Goal: Download file/media

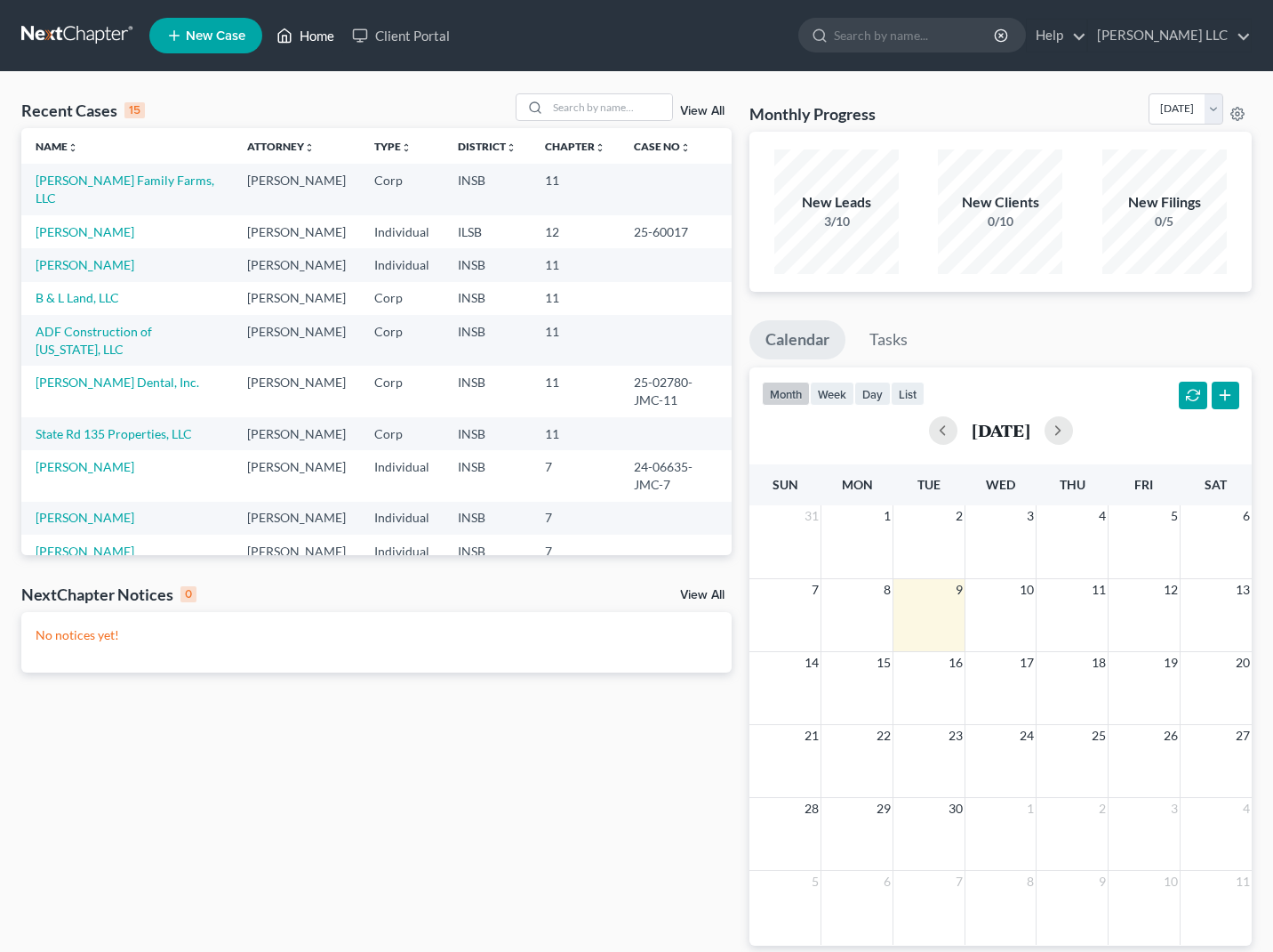
click at [306, 33] on link "Home" at bounding box center [305, 36] width 76 height 32
click at [565, 114] on input "search" at bounding box center [610, 107] width 124 height 26
type input "[PERSON_NAME]"
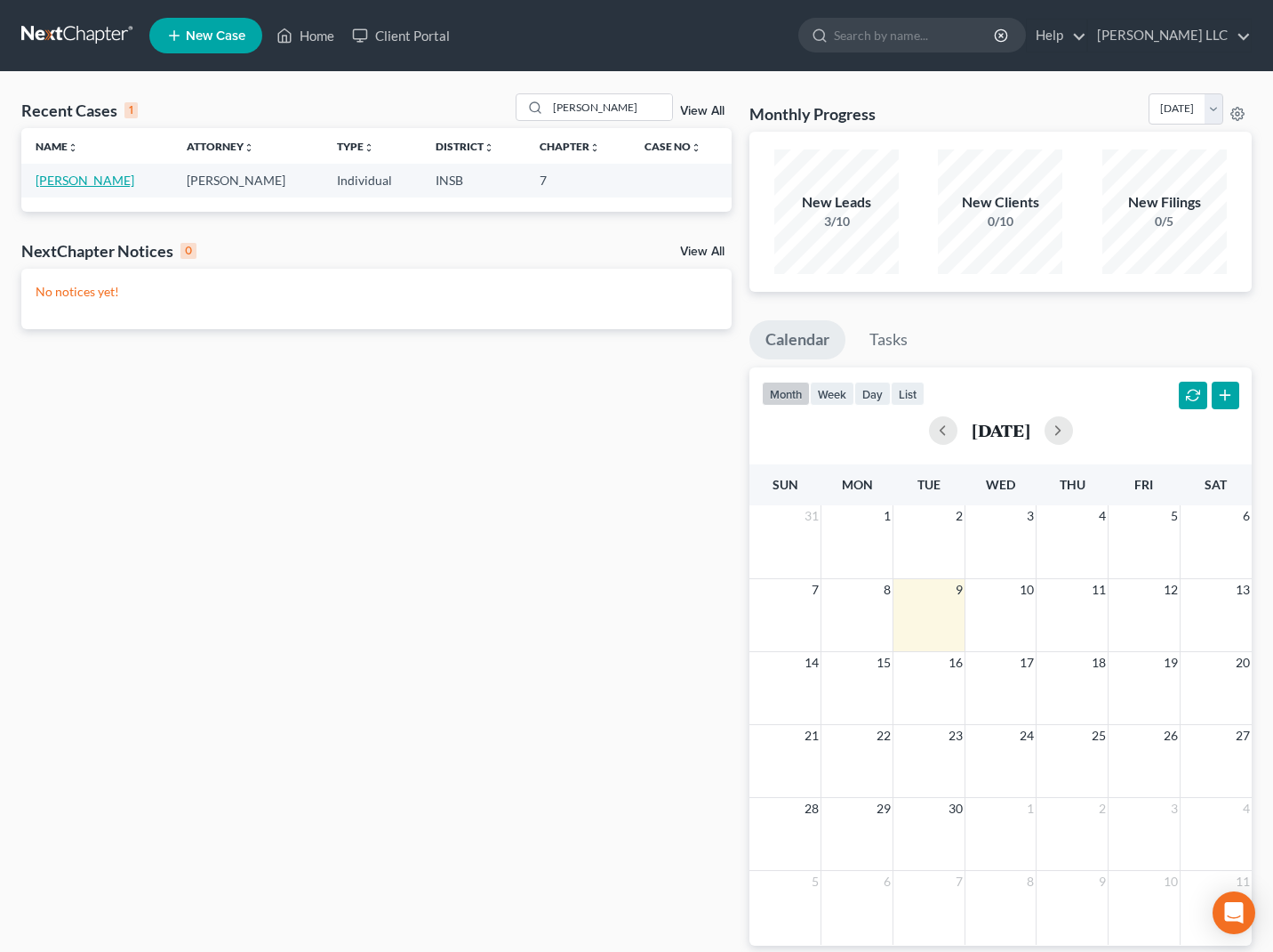
click at [68, 184] on link "[PERSON_NAME]" at bounding box center [85, 179] width 98 height 15
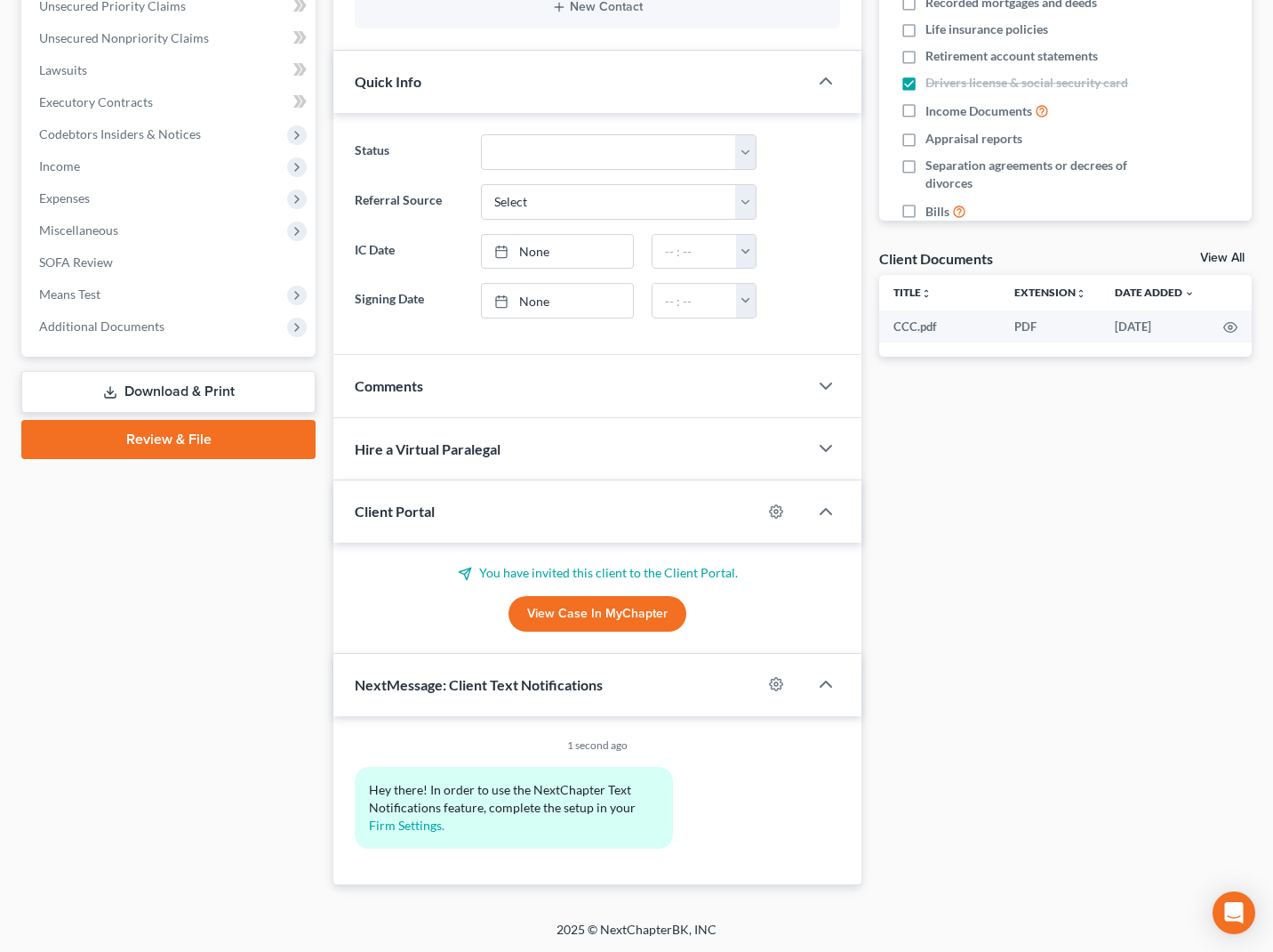
scroll to position [418, 0]
click at [171, 400] on link "Download & Print" at bounding box center [168, 393] width 294 height 42
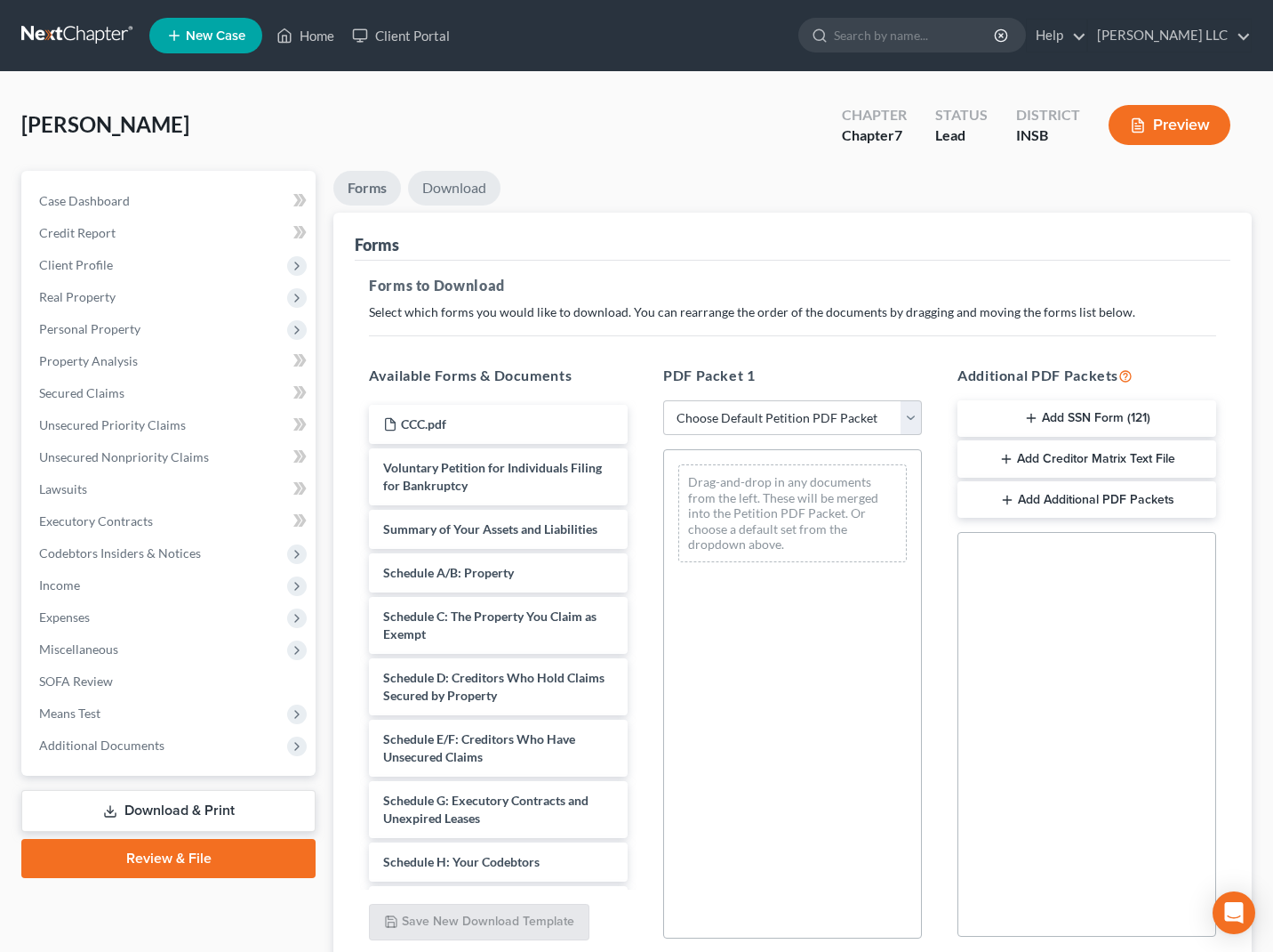
click at [452, 180] on link "Download" at bounding box center [454, 188] width 92 height 35
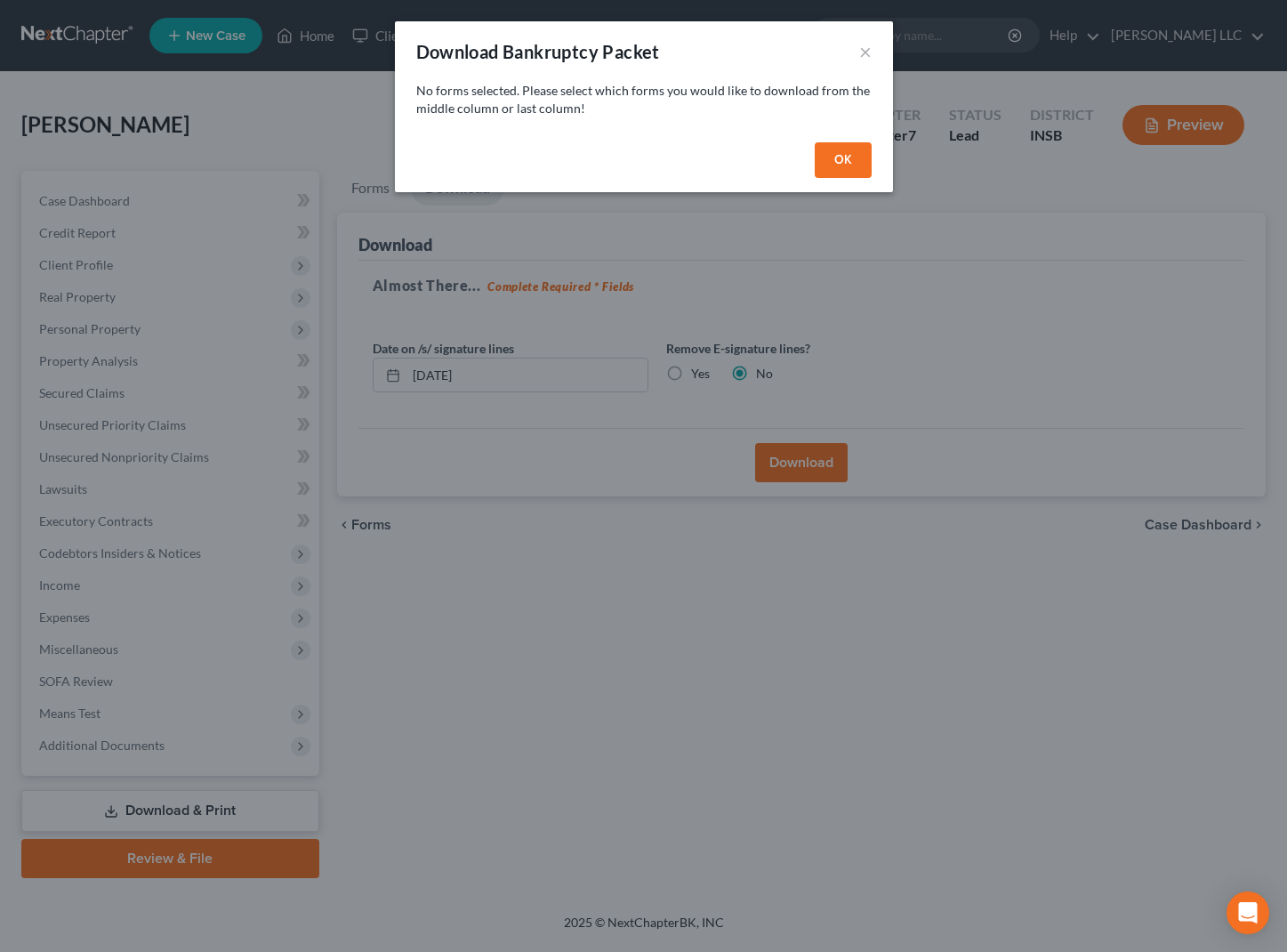
click at [828, 163] on button "OK" at bounding box center [842, 160] width 57 height 36
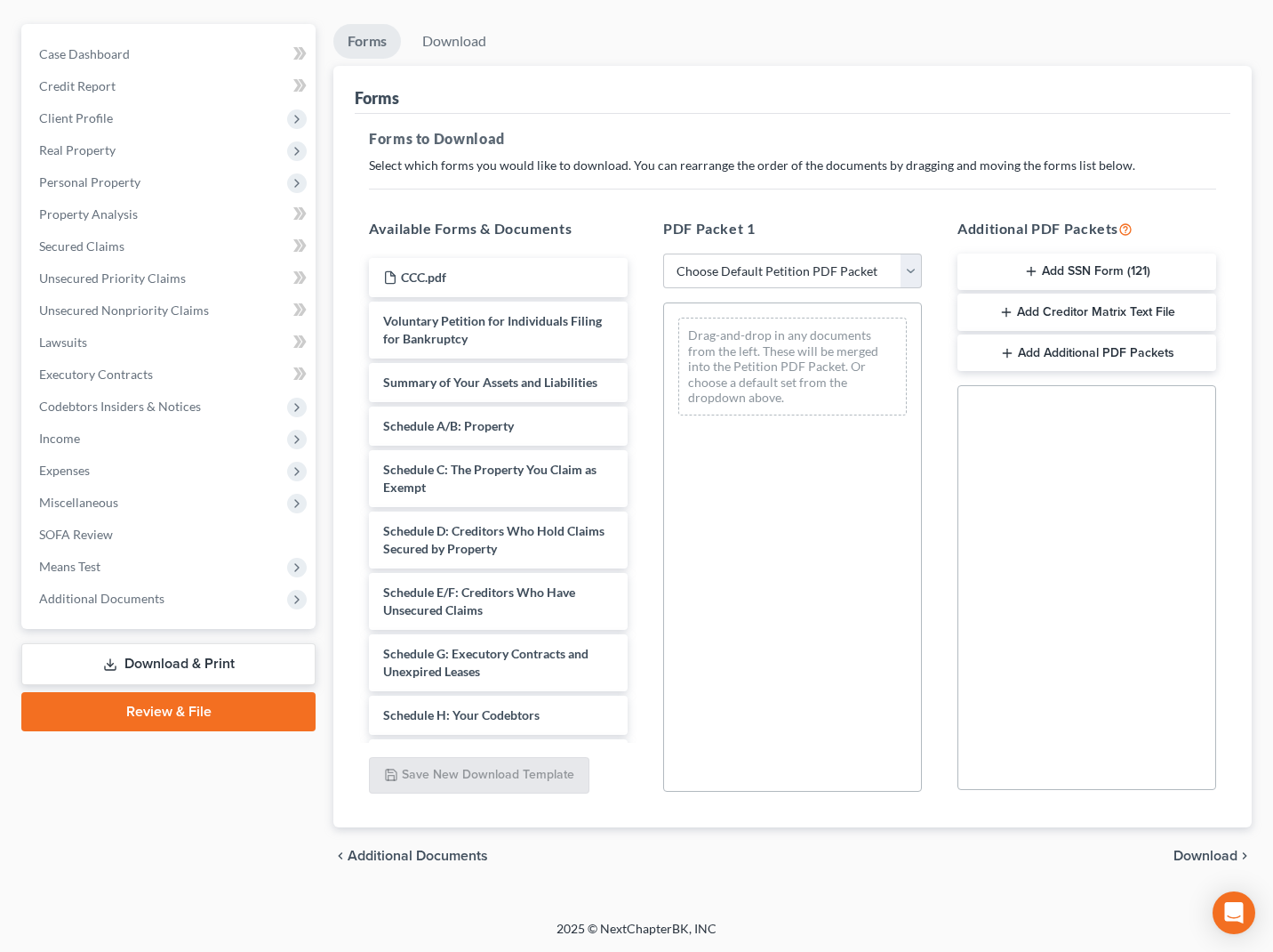
scroll to position [147, 0]
select select "0"
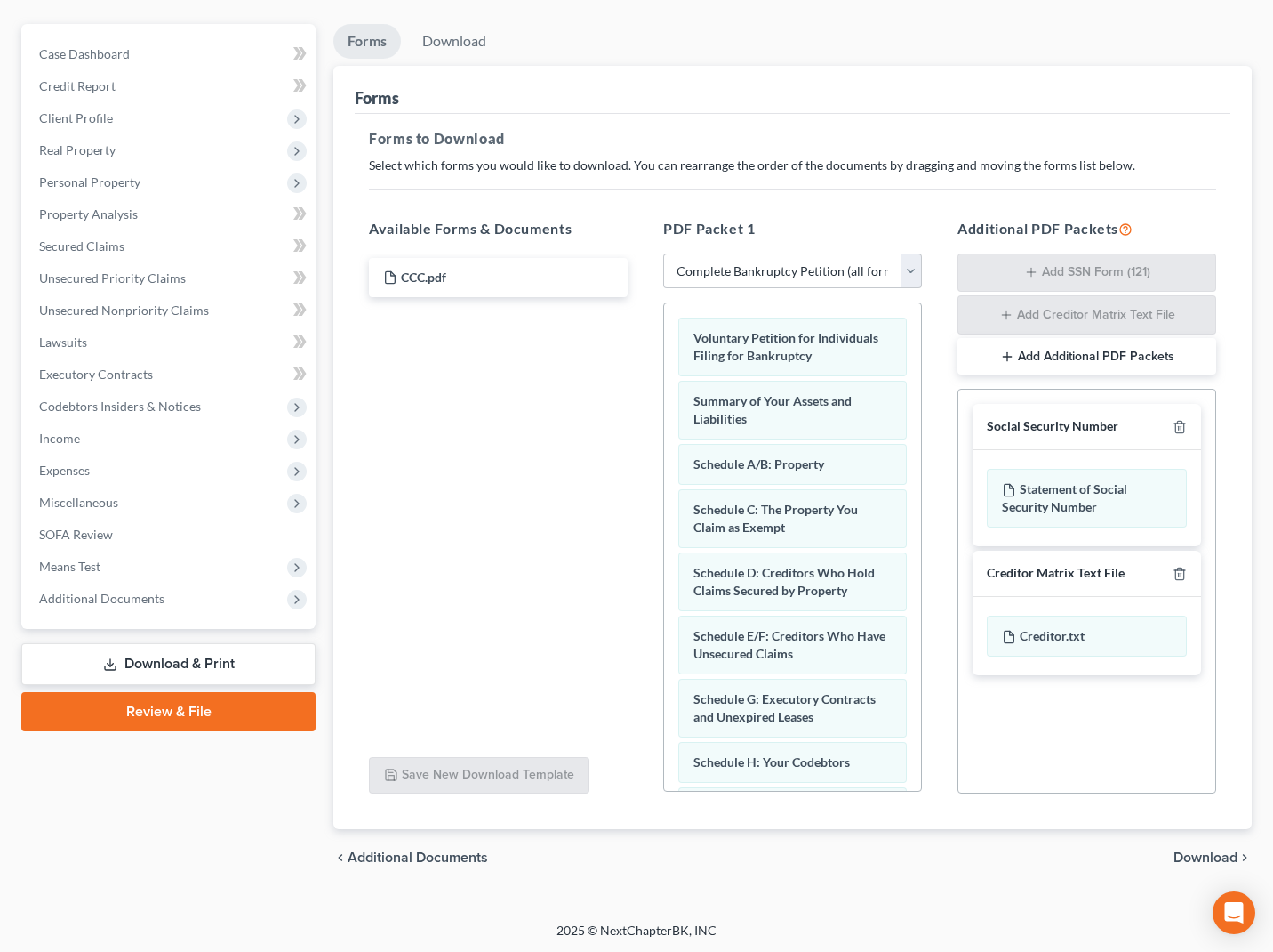
click at [1180, 856] on span "Download" at bounding box center [1205, 857] width 64 height 14
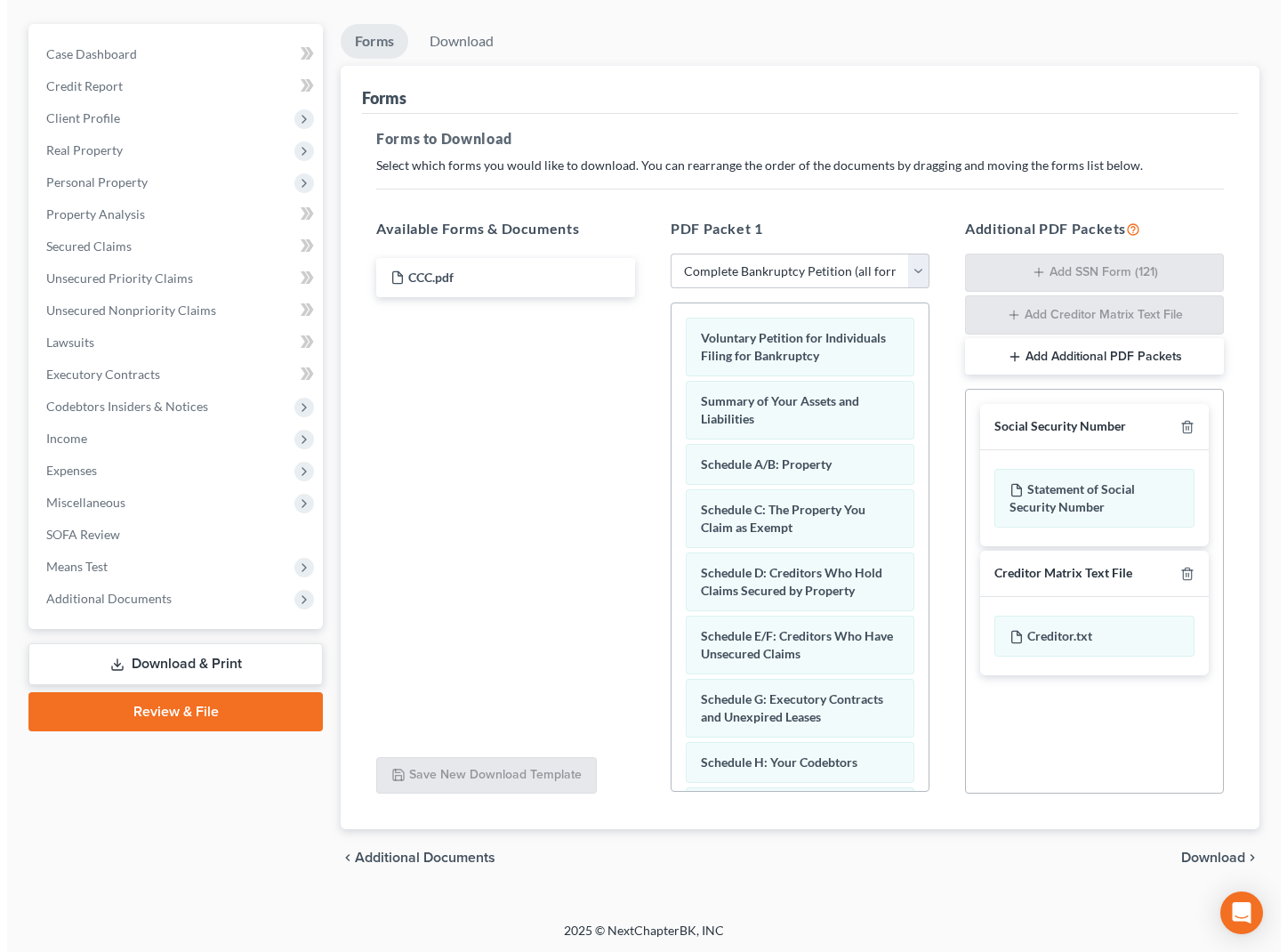
scroll to position [0, 0]
